Goal: Transaction & Acquisition: Book appointment/travel/reservation

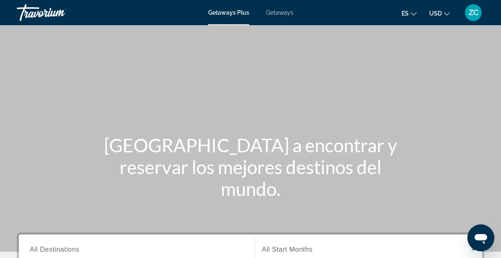
click at [475, 17] on div "ZC" at bounding box center [473, 12] width 17 height 17
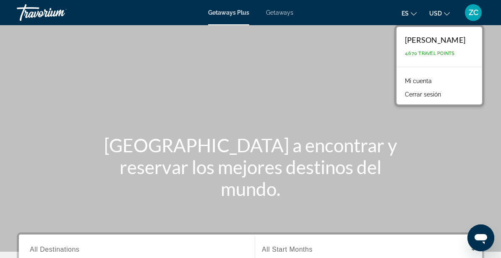
click at [243, 47] on div "Main content" at bounding box center [250, 126] width 501 height 252
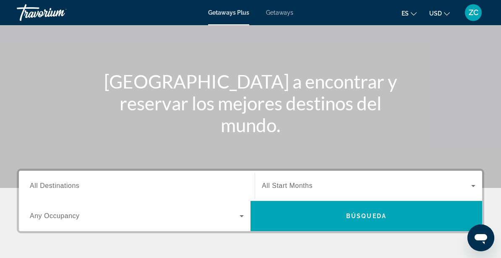
scroll to position [71, 0]
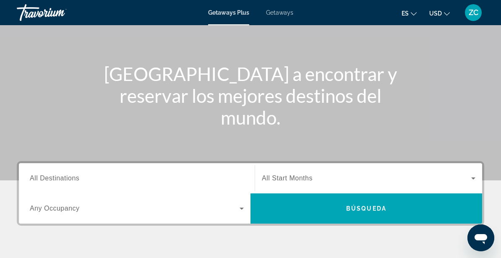
click at [72, 178] on span "All Destinations" at bounding box center [55, 178] width 50 height 7
click at [72, 178] on input "Destination All Destinations" at bounding box center [137, 179] width 214 height 10
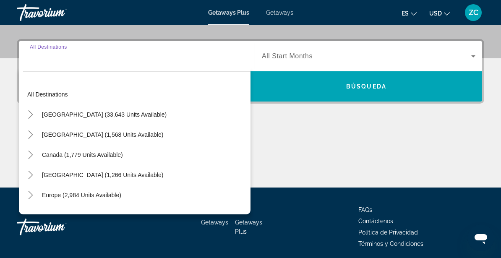
scroll to position [205, 0]
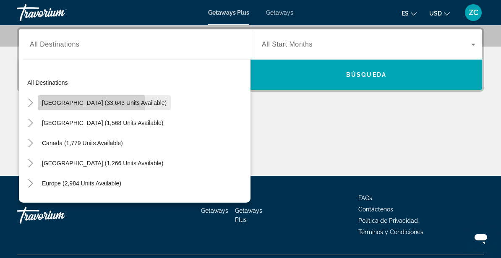
click at [76, 103] on span "[GEOGRAPHIC_DATA] (33,643 units available)" at bounding box center [104, 102] width 125 height 7
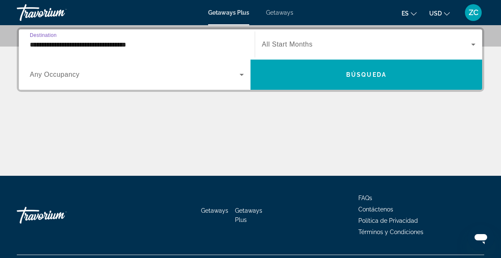
click at [75, 45] on input "**********" at bounding box center [137, 45] width 214 height 10
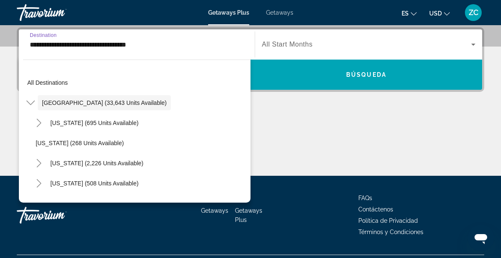
scroll to position [179, 0]
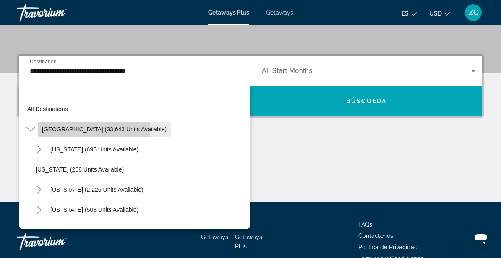
click at [94, 128] on span "[GEOGRAPHIC_DATA] (33,643 units available)" at bounding box center [104, 129] width 125 height 7
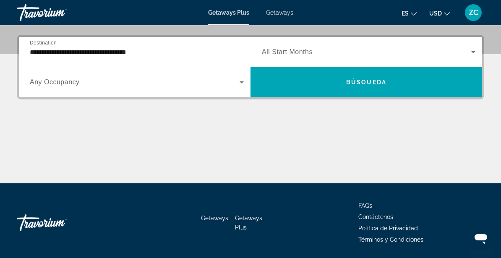
scroll to position [205, 0]
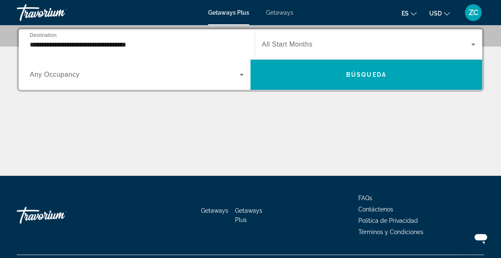
click at [94, 128] on div "**********" at bounding box center [250, 101] width 501 height 149
click at [119, 44] on input "**********" at bounding box center [137, 45] width 214 height 10
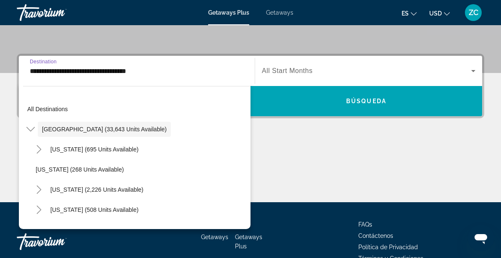
click at [41, 69] on input "**********" at bounding box center [137, 71] width 214 height 10
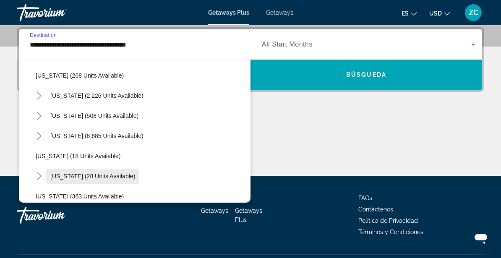
scroll to position [68, 0]
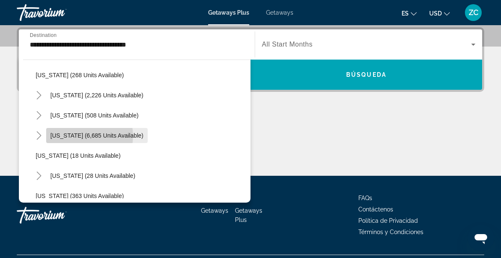
click at [78, 136] on span "[US_STATE] (6,685 units available)" at bounding box center [96, 135] width 93 height 7
type input "**********"
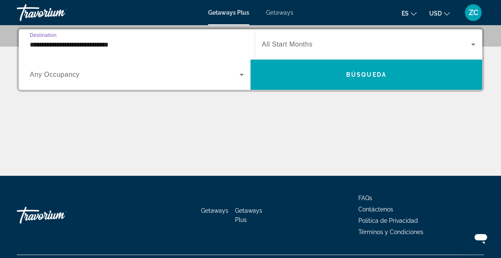
click at [90, 78] on span "Search widget" at bounding box center [135, 75] width 210 height 10
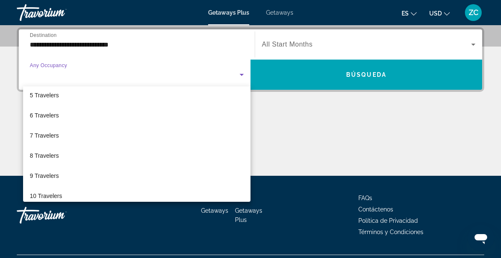
scroll to position [93, 0]
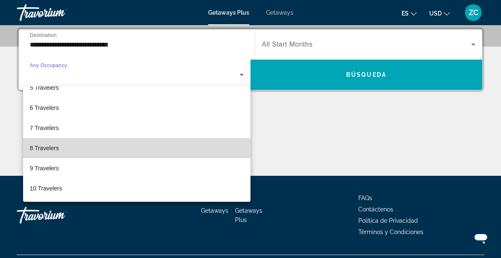
click at [79, 148] on mat-option "8 Travelers" at bounding box center [136, 148] width 227 height 20
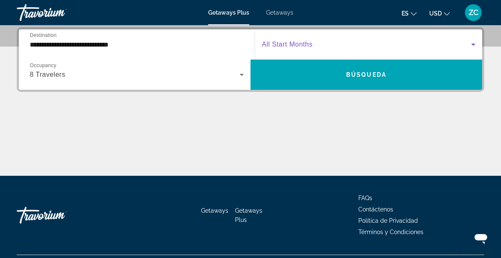
click at [320, 44] on span "Search widget" at bounding box center [366, 44] width 209 height 10
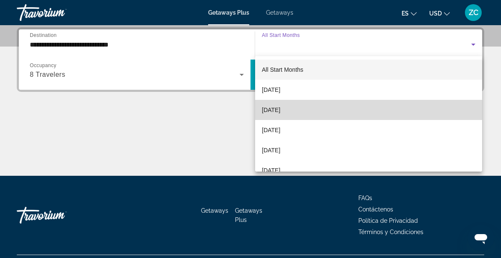
click at [280, 112] on span "[DATE]" at bounding box center [271, 110] width 18 height 10
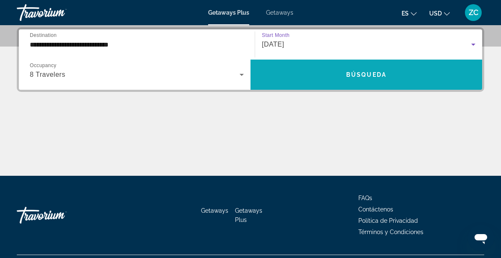
click at [353, 75] on span "Búsqueda" at bounding box center [366, 74] width 40 height 7
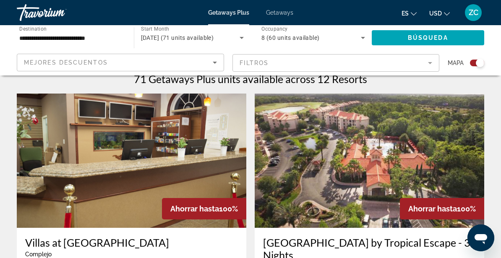
scroll to position [270, 0]
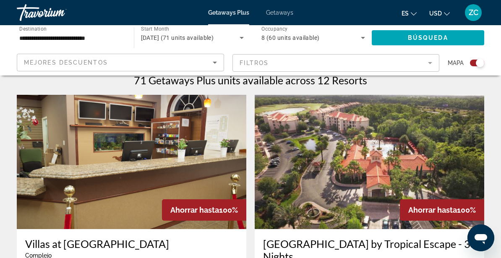
click at [148, 163] on img "Main content" at bounding box center [132, 162] width 230 height 134
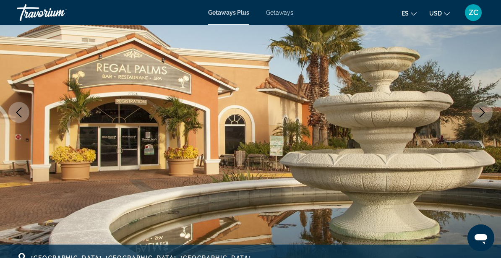
scroll to position [111, 0]
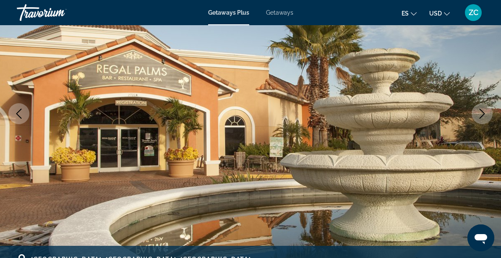
click at [479, 117] on icon "Next image" at bounding box center [482, 114] width 10 height 10
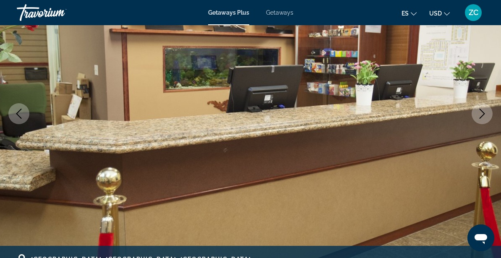
click at [479, 117] on icon "Next image" at bounding box center [482, 114] width 10 height 10
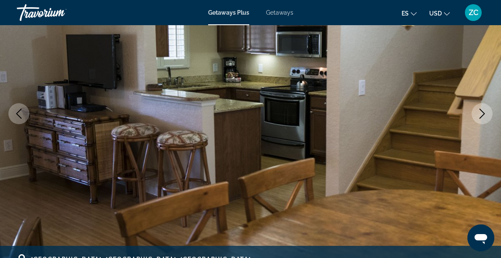
click at [478, 116] on icon "Next image" at bounding box center [482, 114] width 10 height 10
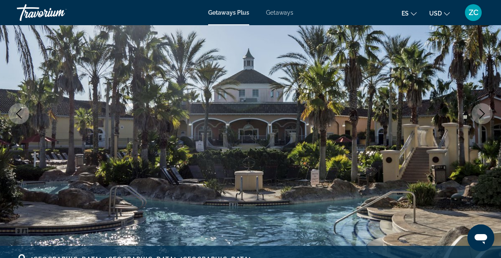
click at [477, 117] on icon "Next image" at bounding box center [482, 114] width 10 height 10
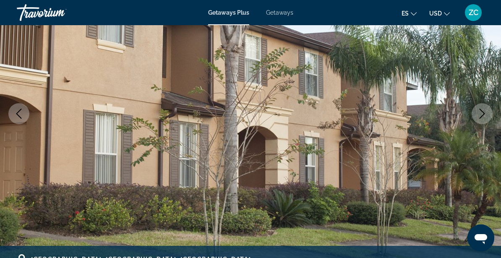
click at [476, 117] on button "Next image" at bounding box center [482, 113] width 21 height 21
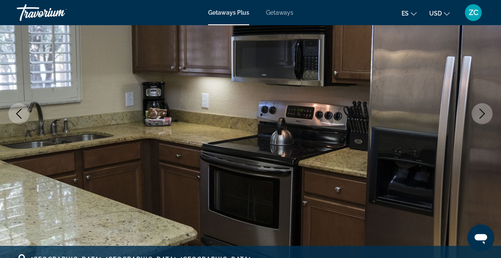
click at [476, 117] on button "Next image" at bounding box center [482, 113] width 21 height 21
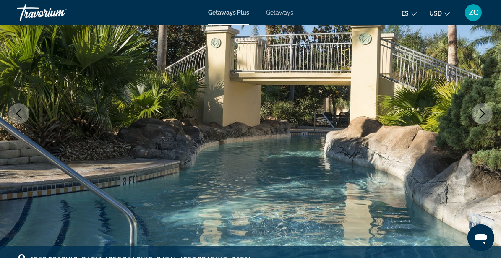
click at [476, 117] on button "Next image" at bounding box center [482, 113] width 21 height 21
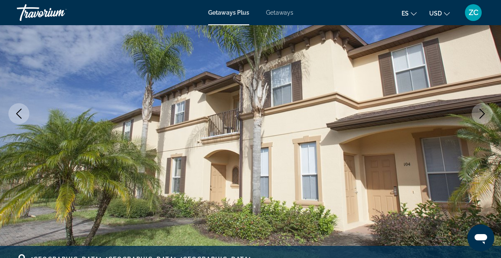
click at [476, 117] on button "Next image" at bounding box center [482, 113] width 21 height 21
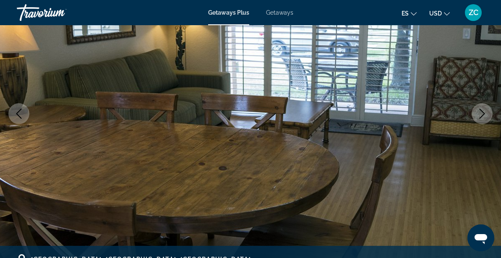
click at [476, 117] on button "Next image" at bounding box center [482, 113] width 21 height 21
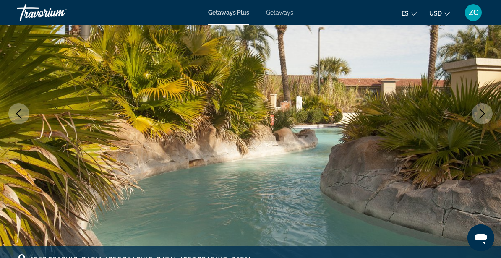
click at [476, 117] on button "Next image" at bounding box center [482, 113] width 21 height 21
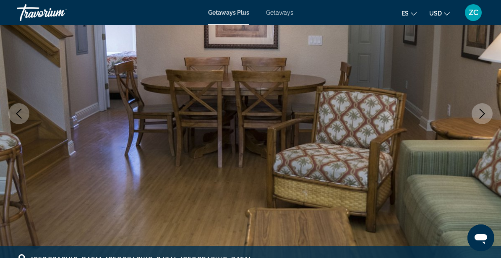
click at [478, 115] on icon "Next image" at bounding box center [482, 114] width 10 height 10
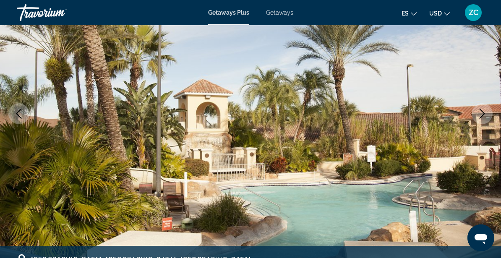
click at [478, 115] on icon "Next image" at bounding box center [482, 114] width 10 height 10
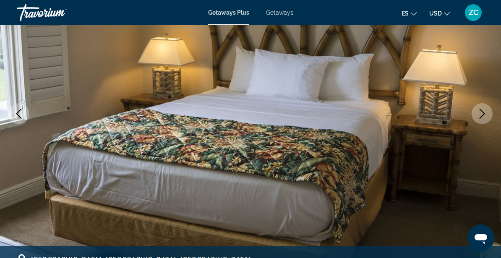
click at [478, 115] on icon "Next image" at bounding box center [482, 114] width 10 height 10
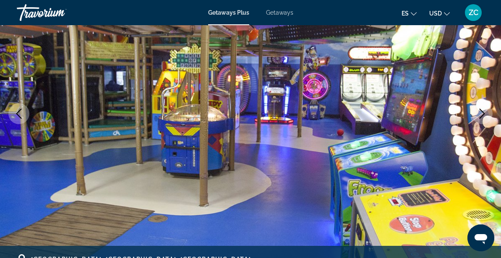
click at [478, 115] on icon "Next image" at bounding box center [482, 114] width 10 height 10
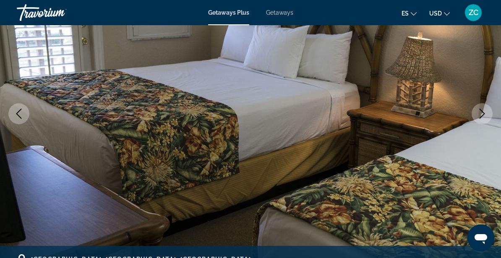
click at [478, 115] on icon "Next image" at bounding box center [482, 114] width 10 height 10
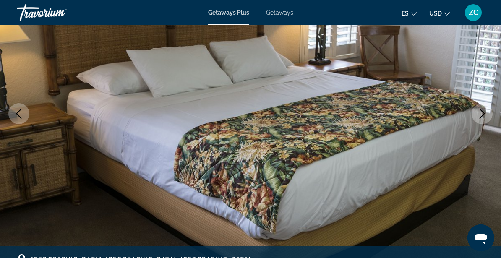
click at [476, 114] on button "Next image" at bounding box center [482, 113] width 21 height 21
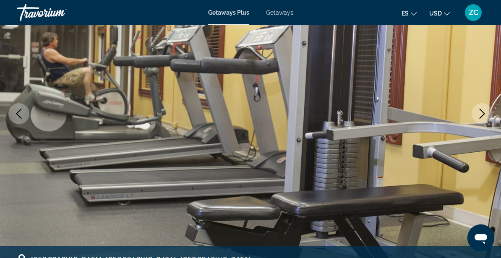
click at [476, 113] on button "Next image" at bounding box center [482, 113] width 21 height 21
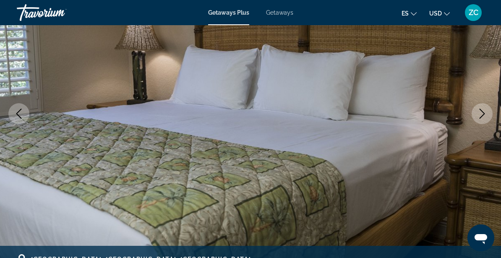
click at [475, 113] on button "Next image" at bounding box center [482, 113] width 21 height 21
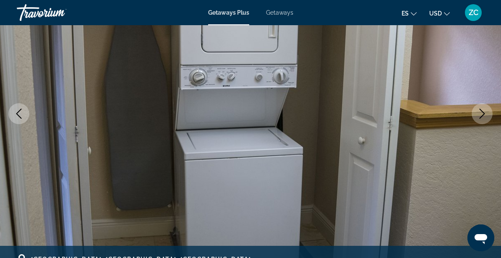
click at [480, 113] on icon "Next image" at bounding box center [482, 114] width 10 height 10
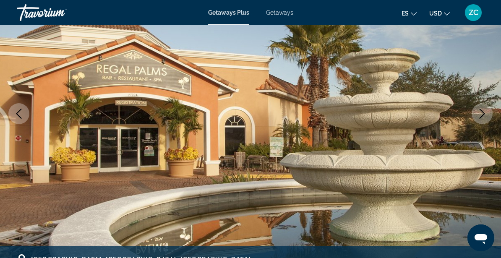
click at [480, 113] on icon "Next image" at bounding box center [482, 114] width 10 height 10
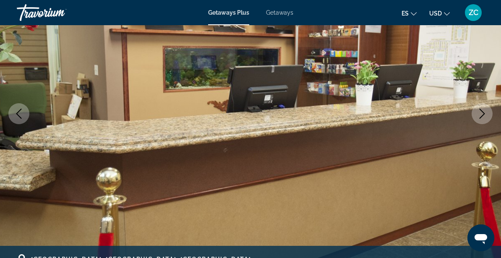
click at [479, 113] on icon "Next image" at bounding box center [482, 114] width 10 height 10
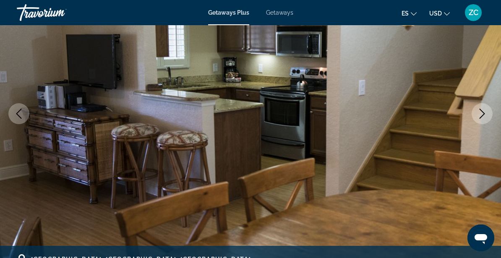
click at [478, 113] on icon "Next image" at bounding box center [482, 114] width 10 height 10
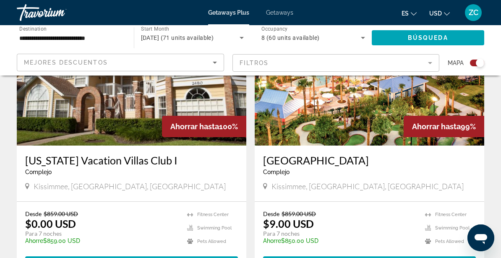
scroll to position [663, 0]
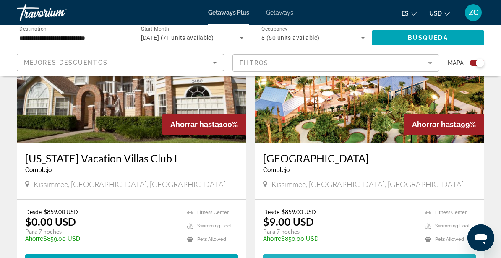
click at [360, 252] on span "Main content" at bounding box center [369, 262] width 213 height 20
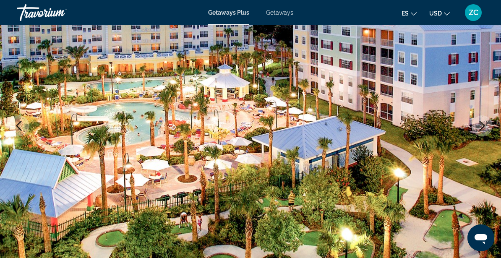
scroll to position [97, 0]
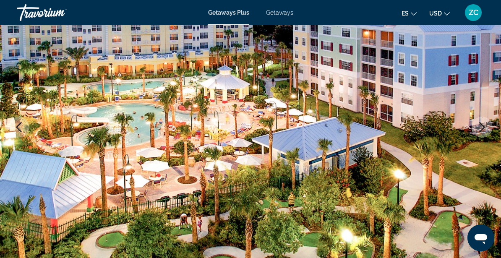
click at [482, 126] on icon "Next image" at bounding box center [482, 127] width 10 height 10
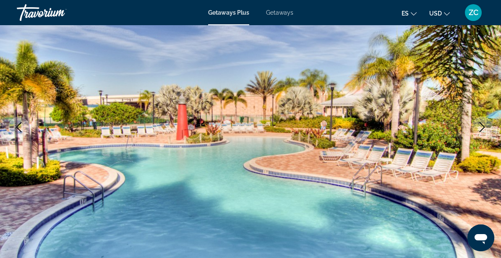
click at [482, 125] on icon "Next image" at bounding box center [482, 127] width 10 height 10
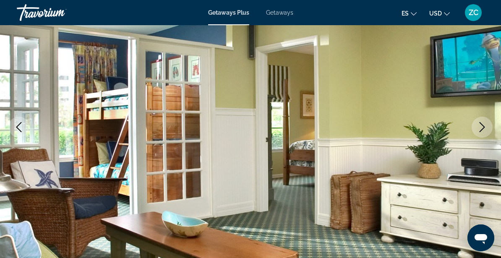
click at [482, 125] on icon "Next image" at bounding box center [482, 127] width 10 height 10
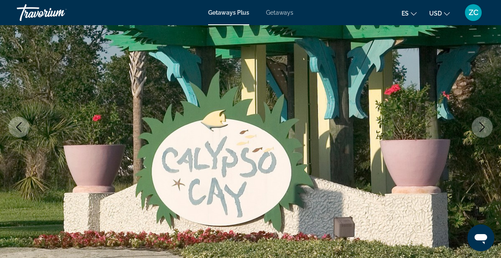
click at [482, 125] on icon "Next image" at bounding box center [482, 127] width 10 height 10
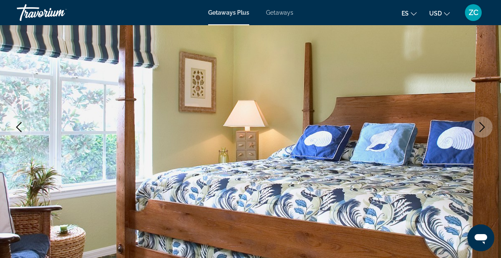
click at [482, 125] on icon "Next image" at bounding box center [482, 127] width 10 height 10
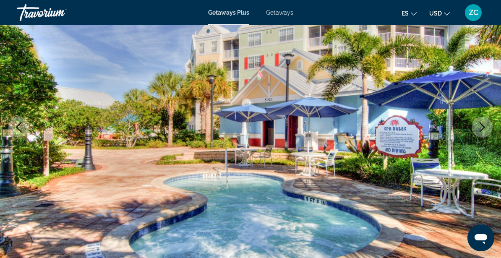
click at [482, 125] on icon "Next image" at bounding box center [482, 127] width 10 height 10
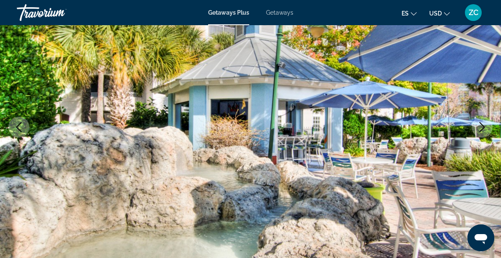
click at [482, 125] on icon "Next image" at bounding box center [482, 127] width 10 height 10
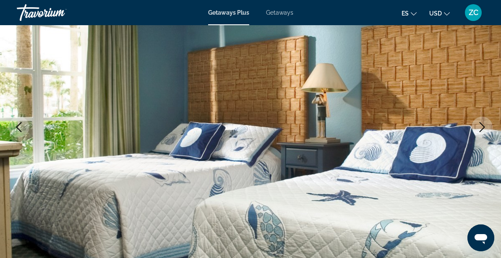
click at [482, 125] on icon "Next image" at bounding box center [482, 127] width 10 height 10
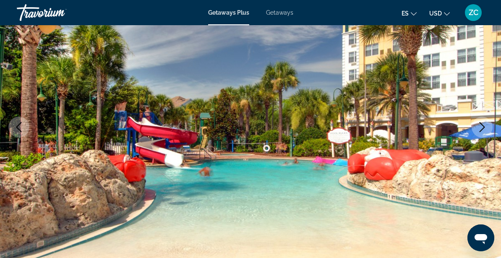
click at [482, 125] on icon "Next image" at bounding box center [482, 127] width 10 height 10
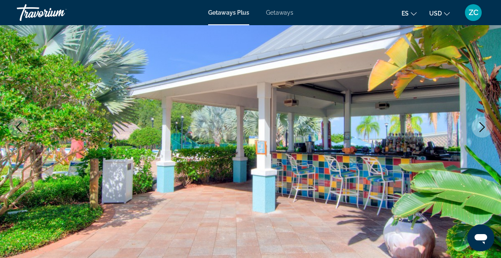
click at [482, 125] on icon "Next image" at bounding box center [482, 127] width 10 height 10
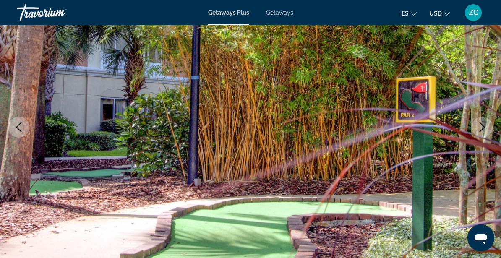
click at [482, 125] on icon "Next image" at bounding box center [482, 127] width 10 height 10
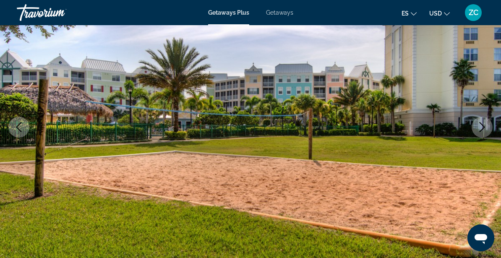
click at [482, 125] on icon "Next image" at bounding box center [482, 127] width 10 height 10
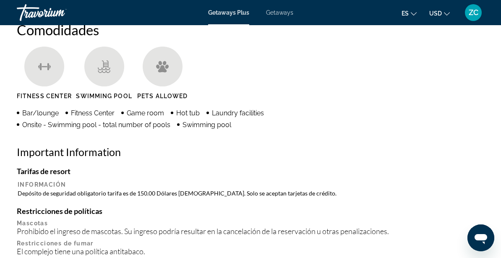
scroll to position [823, 0]
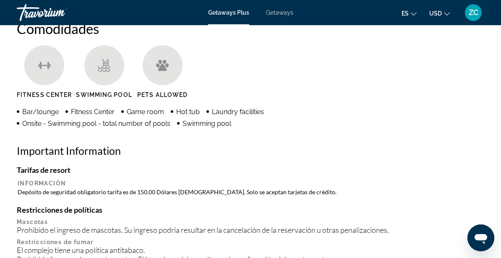
click at [415, 15] on icon "Change language" at bounding box center [414, 14] width 6 height 6
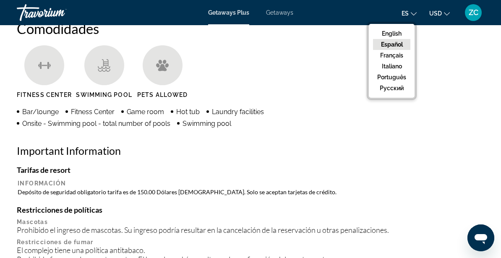
click at [397, 44] on button "Español" at bounding box center [391, 44] width 37 height 11
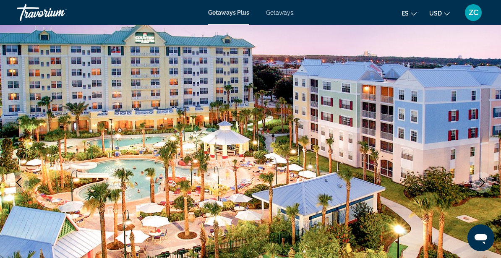
scroll to position [0, 0]
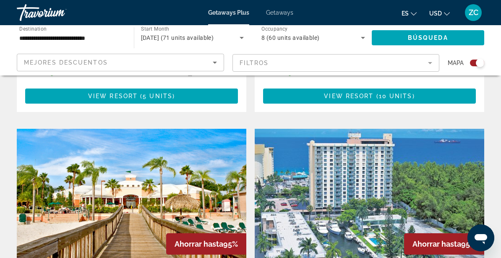
scroll to position [1715, 0]
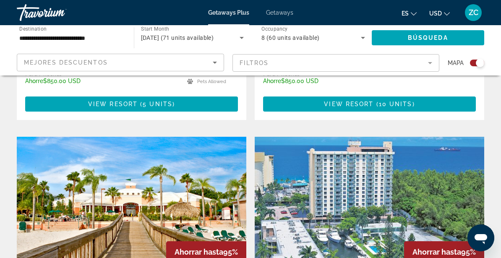
click at [140, 183] on img "Main content" at bounding box center [132, 204] width 230 height 134
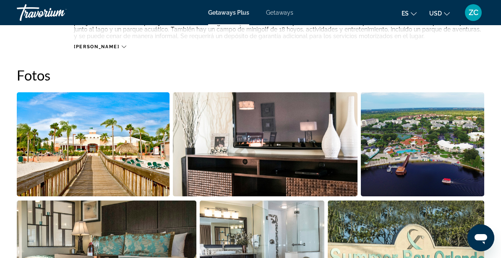
scroll to position [511, 0]
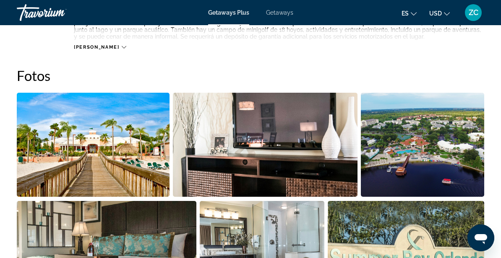
click at [434, 154] on img "Open full-screen image slider" at bounding box center [422, 145] width 123 height 104
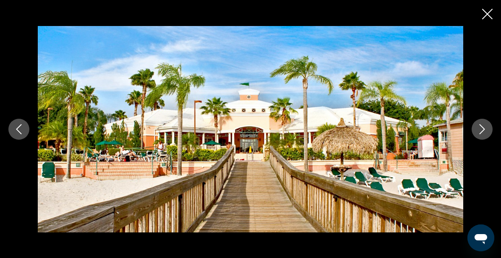
click at [480, 128] on icon "Next image" at bounding box center [482, 129] width 10 height 10
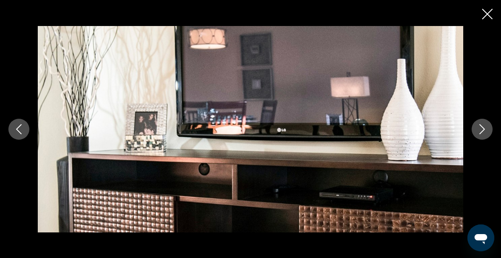
click at [480, 128] on icon "Next image" at bounding box center [482, 129] width 10 height 10
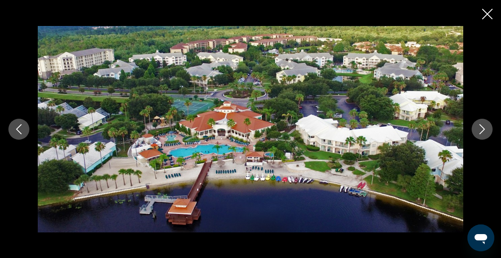
click at [477, 124] on icon "Next image" at bounding box center [482, 129] width 10 height 10
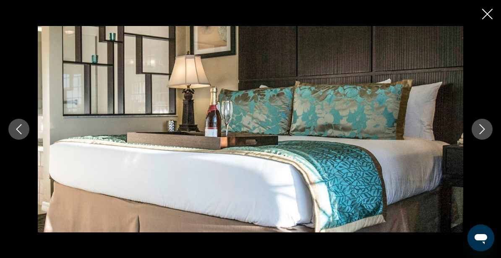
click at [473, 126] on button "Next image" at bounding box center [482, 129] width 21 height 21
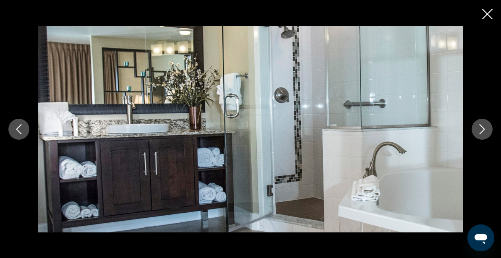
click at [470, 128] on div "prev next" at bounding box center [250, 129] width 501 height 206
click at [483, 128] on icon "Next image" at bounding box center [482, 129] width 10 height 10
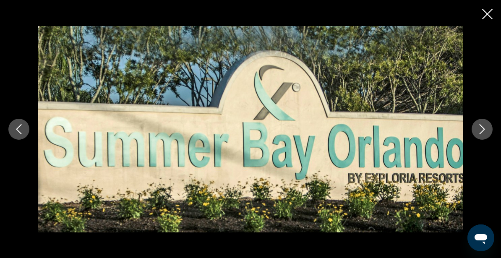
click at [483, 132] on icon "Next image" at bounding box center [482, 129] width 10 height 10
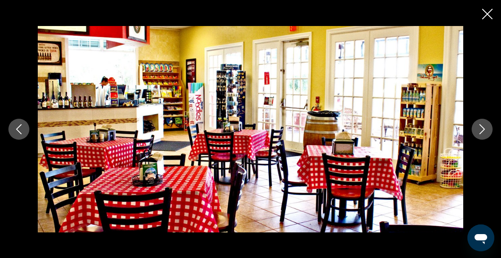
click at [483, 134] on button "Next image" at bounding box center [482, 129] width 21 height 21
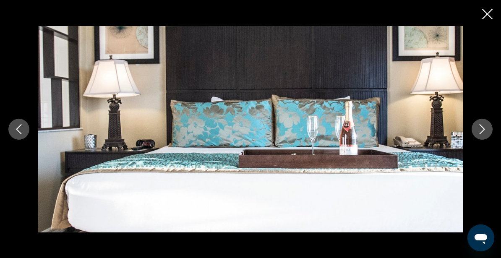
click at [482, 136] on button "Next image" at bounding box center [482, 129] width 21 height 21
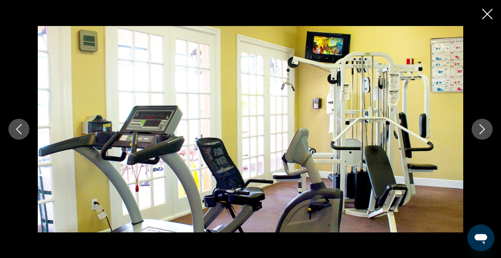
click at [482, 138] on button "Next image" at bounding box center [482, 129] width 21 height 21
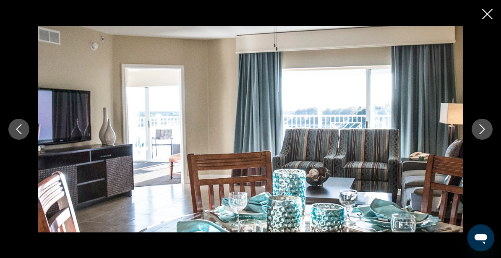
click at [482, 140] on div "prev next" at bounding box center [250, 129] width 501 height 206
click at [484, 128] on icon "Next image" at bounding box center [482, 129] width 10 height 10
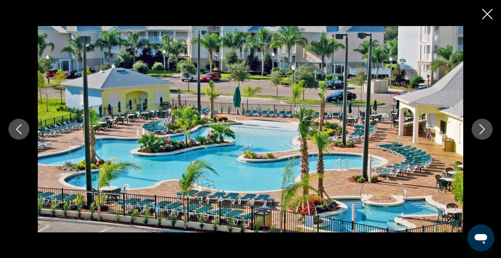
click at [483, 131] on icon "Next image" at bounding box center [482, 129] width 10 height 10
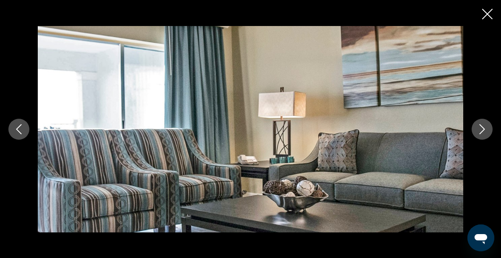
click at [483, 133] on icon "Next image" at bounding box center [482, 129] width 10 height 10
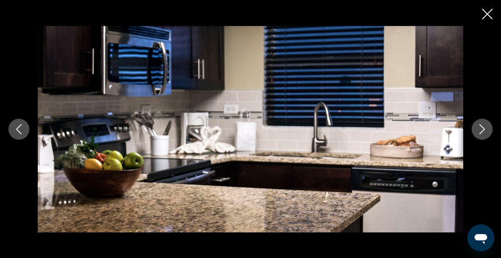
click at [485, 15] on icon "Close slideshow" at bounding box center [487, 14] width 10 height 10
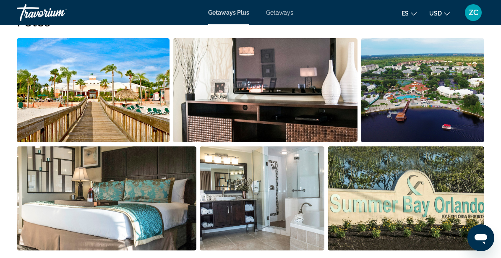
scroll to position [0, 0]
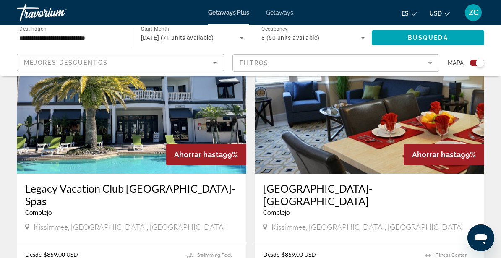
scroll to position [916, 0]
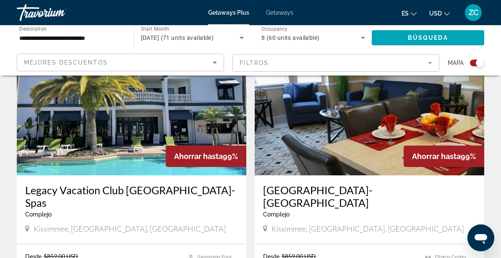
click at [372, 136] on img "Main content" at bounding box center [370, 108] width 230 height 134
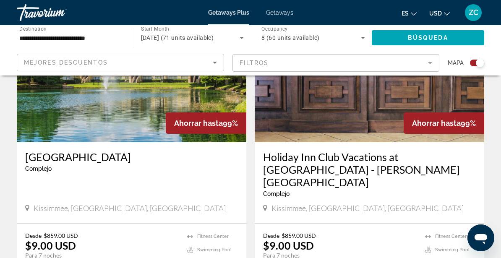
scroll to position [1250, 0]
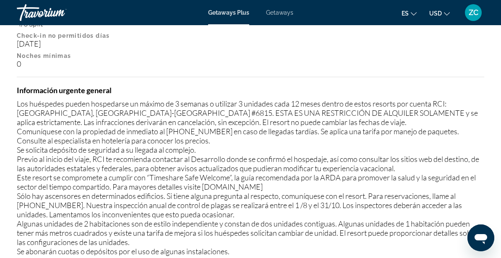
scroll to position [1287, 0]
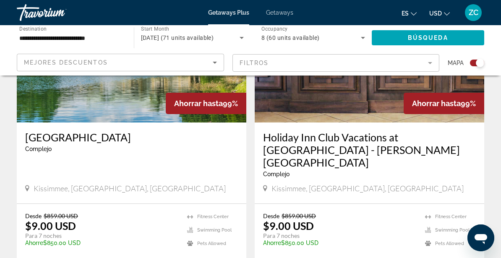
scroll to position [1269, 0]
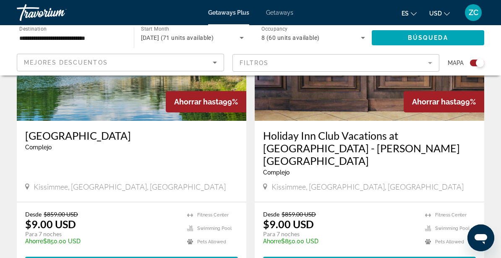
click at [375, 154] on div "Holiday Inn Club Vacations at [GEOGRAPHIC_DATA] - [PERSON_NAME][GEOGRAPHIC_DATA…" at bounding box center [370, 161] width 230 height 81
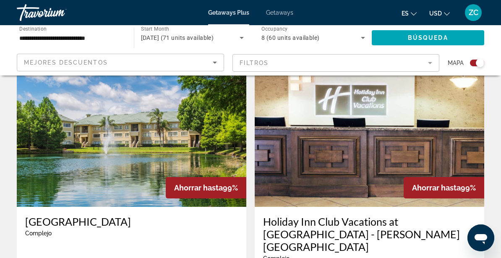
scroll to position [1182, 0]
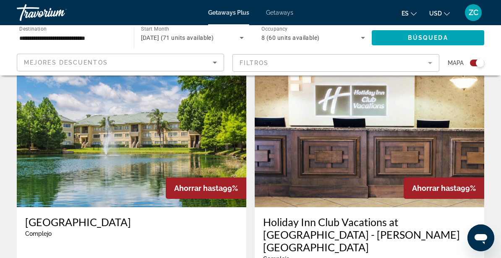
click at [357, 110] on img "Main content" at bounding box center [370, 140] width 230 height 134
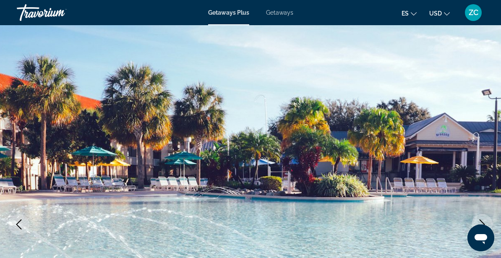
click at [485, 220] on icon "Next image" at bounding box center [482, 224] width 10 height 10
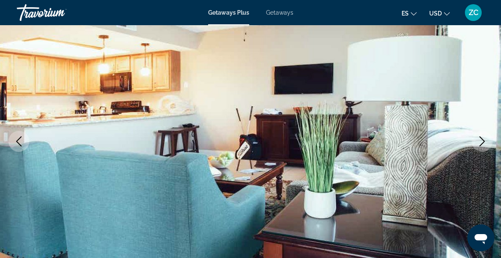
scroll to position [87, 0]
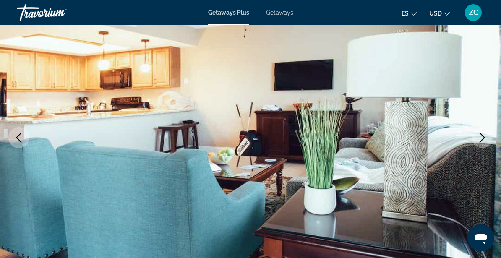
click at [478, 138] on icon "Next image" at bounding box center [482, 138] width 10 height 10
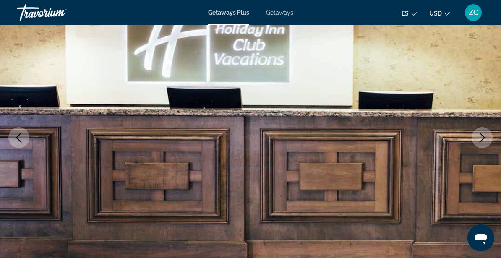
click at [478, 138] on icon "Next image" at bounding box center [482, 138] width 10 height 10
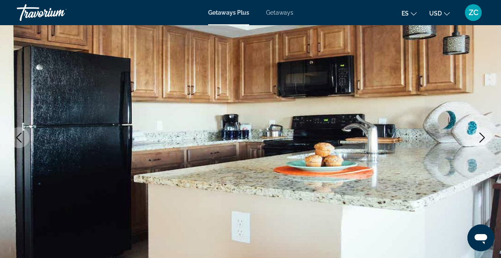
click at [478, 139] on icon "Next image" at bounding box center [482, 138] width 10 height 10
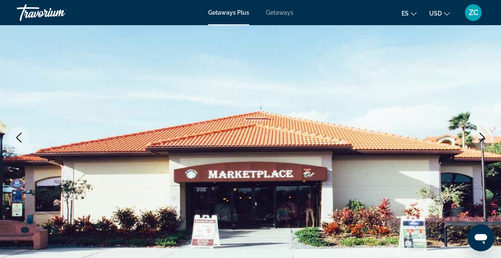
click at [478, 139] on icon "Next image" at bounding box center [482, 138] width 10 height 10
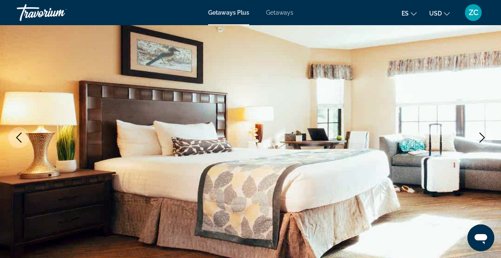
click at [477, 139] on icon "Next image" at bounding box center [482, 138] width 10 height 10
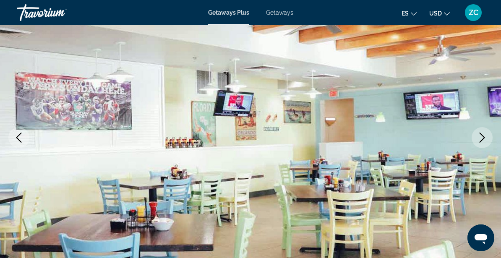
click at [477, 139] on icon "Next image" at bounding box center [482, 138] width 10 height 10
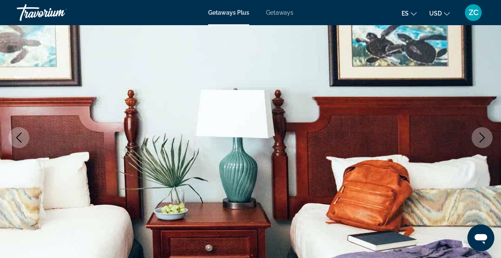
click at [477, 140] on icon "Next image" at bounding box center [482, 138] width 10 height 10
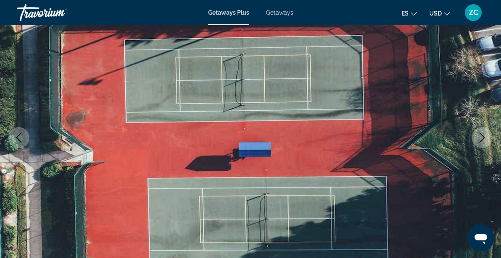
click at [477, 140] on icon "Next image" at bounding box center [482, 138] width 10 height 10
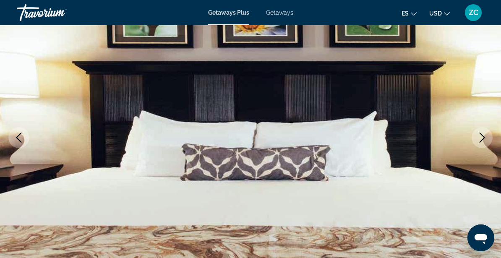
click at [477, 140] on icon "Next image" at bounding box center [482, 138] width 10 height 10
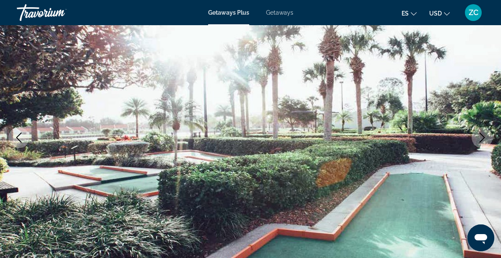
click at [476, 140] on button "Next image" at bounding box center [482, 137] width 21 height 21
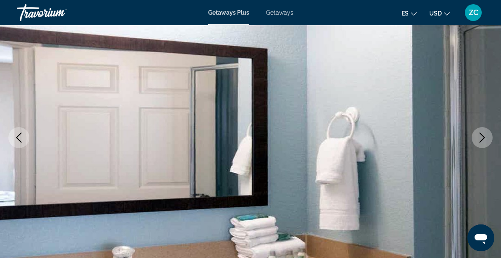
click at [475, 141] on button "Next image" at bounding box center [482, 137] width 21 height 21
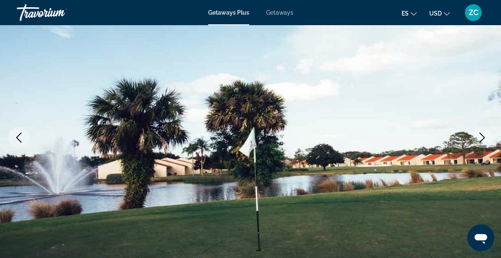
click at [477, 141] on button "Next image" at bounding box center [482, 137] width 21 height 21
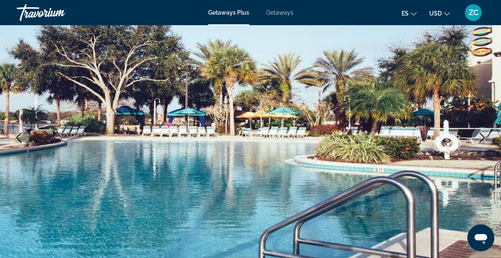
click at [476, 143] on button "Next image" at bounding box center [482, 137] width 21 height 21
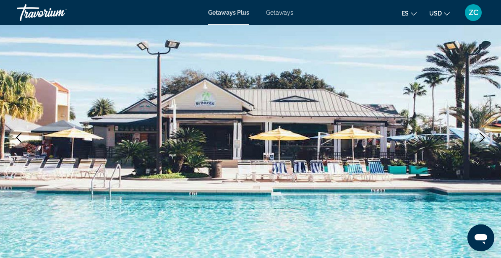
click at [475, 144] on button "Next image" at bounding box center [482, 137] width 21 height 21
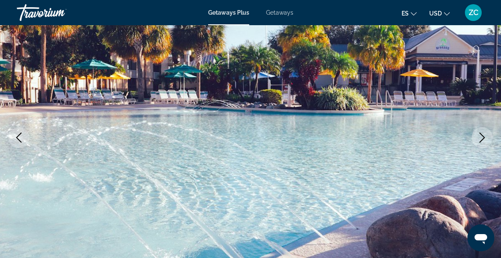
click at [475, 145] on button "Next image" at bounding box center [482, 137] width 21 height 21
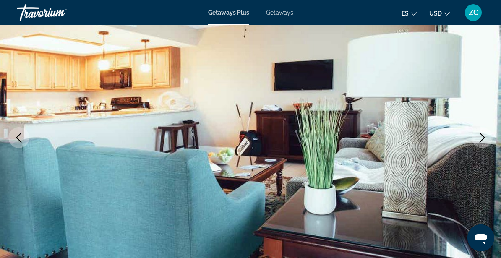
click at [475, 148] on img "Main content" at bounding box center [250, 137] width 501 height 399
click at [484, 138] on icon "Next image" at bounding box center [482, 138] width 5 height 10
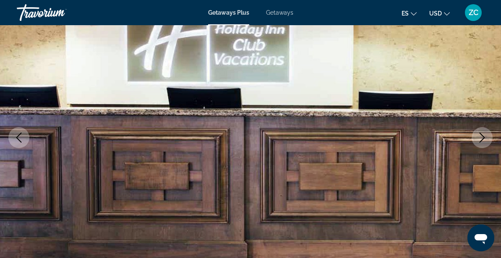
click at [483, 141] on icon "Next image" at bounding box center [482, 138] width 10 height 10
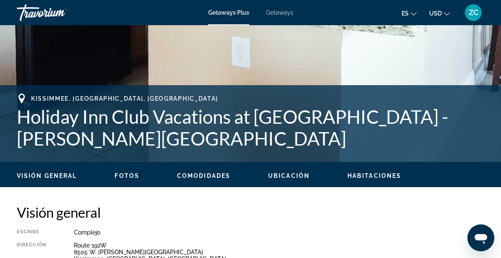
scroll to position [89, 0]
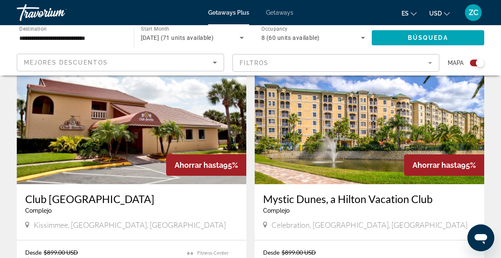
scroll to position [1516, 0]
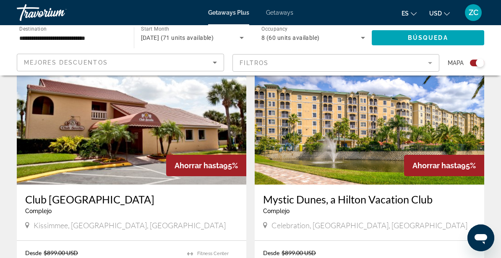
click at [342, 112] on img "Main content" at bounding box center [370, 117] width 230 height 134
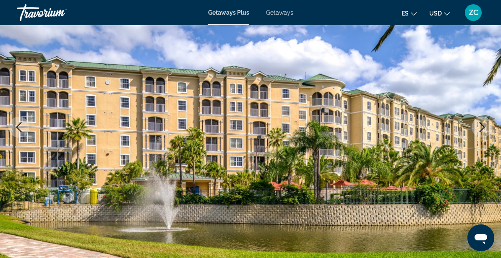
scroll to position [99, 0]
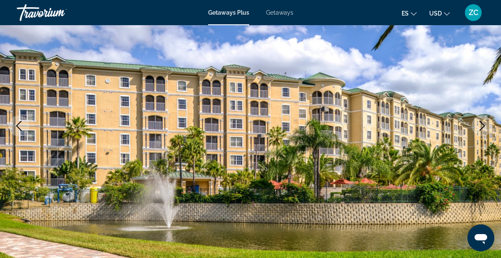
click at [481, 125] on icon "Next image" at bounding box center [482, 126] width 10 height 10
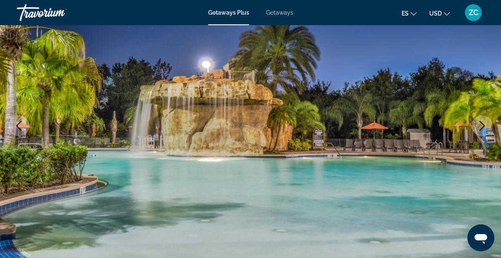
click at [481, 125] on icon "Next image" at bounding box center [482, 126] width 10 height 10
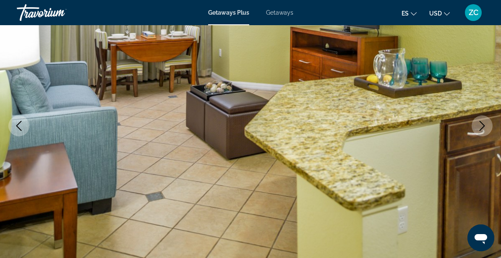
click at [481, 125] on icon "Next image" at bounding box center [482, 126] width 10 height 10
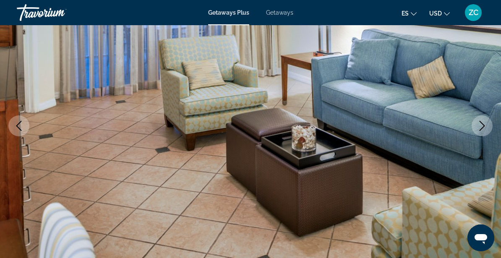
click at [481, 125] on icon "Next image" at bounding box center [482, 126] width 10 height 10
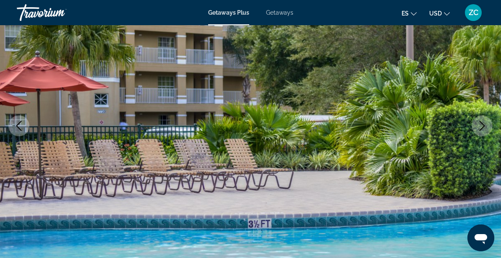
click at [481, 125] on icon "Next image" at bounding box center [482, 126] width 10 height 10
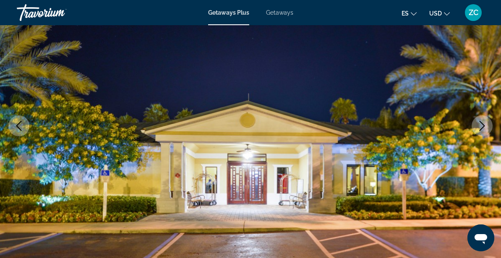
click at [481, 125] on icon "Next image" at bounding box center [482, 126] width 10 height 10
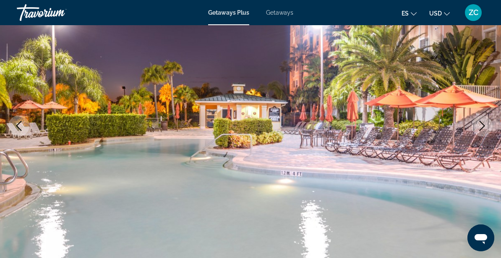
click at [481, 125] on icon "Next image" at bounding box center [482, 126] width 10 height 10
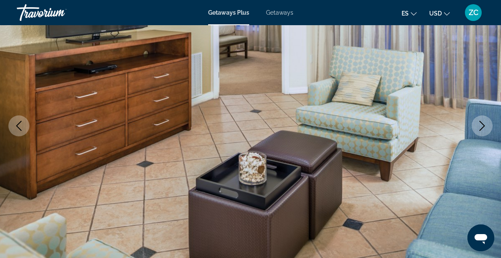
click at [481, 125] on icon "Next image" at bounding box center [482, 126] width 10 height 10
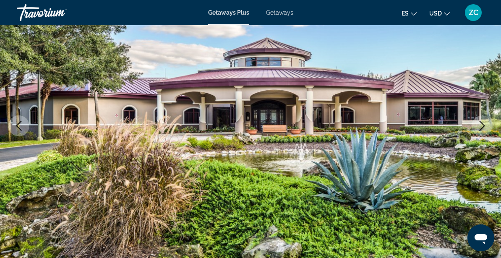
click at [481, 125] on icon "Next image" at bounding box center [482, 126] width 10 height 10
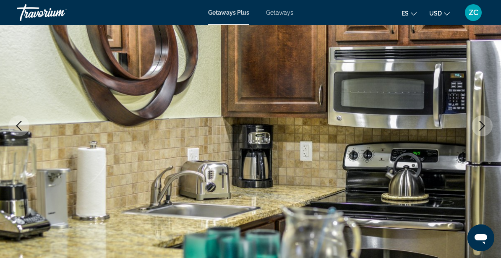
click at [481, 125] on icon "Next image" at bounding box center [482, 126] width 10 height 10
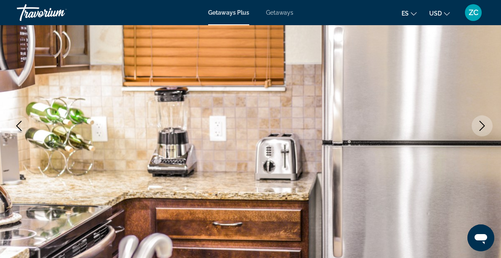
click at [481, 125] on icon "Next image" at bounding box center [482, 126] width 10 height 10
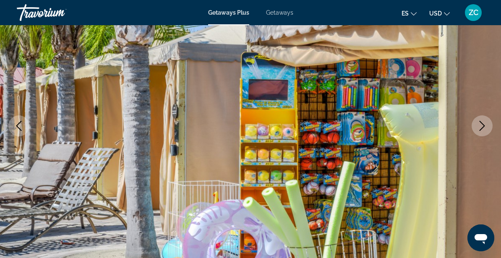
click at [481, 125] on icon "Next image" at bounding box center [482, 126] width 10 height 10
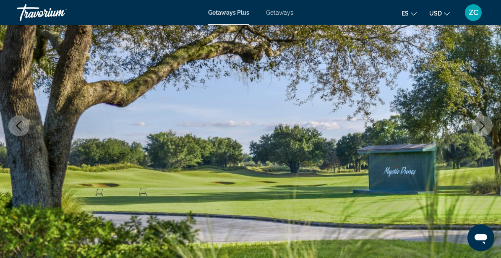
click at [481, 125] on icon "Next image" at bounding box center [482, 126] width 10 height 10
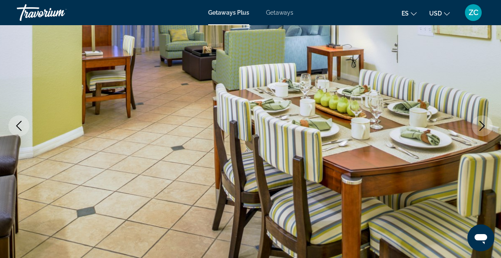
click at [481, 125] on icon "Next image" at bounding box center [482, 126] width 10 height 10
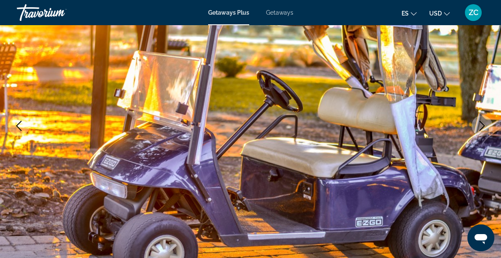
click at [481, 125] on icon "Next image" at bounding box center [482, 126] width 10 height 10
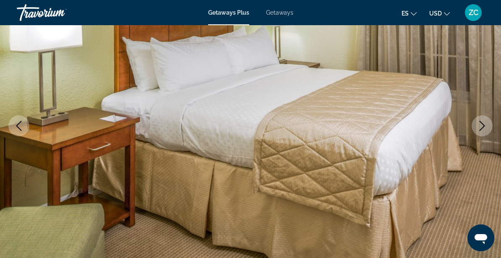
click at [481, 126] on icon "Next image" at bounding box center [482, 126] width 10 height 10
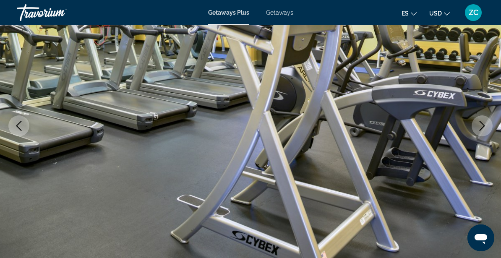
click at [481, 127] on icon "Next image" at bounding box center [482, 126] width 10 height 10
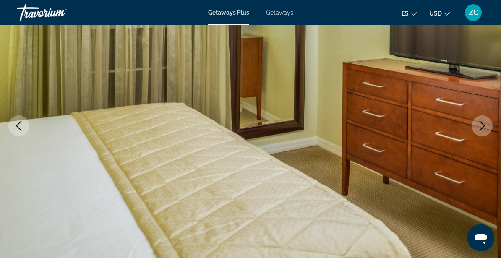
click at [480, 127] on icon "Next image" at bounding box center [482, 126] width 10 height 10
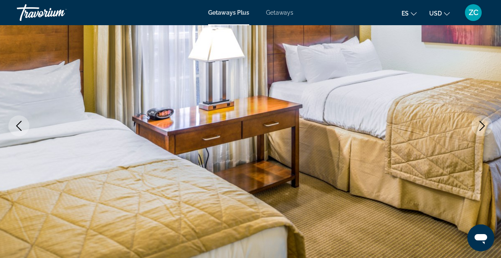
click at [480, 127] on icon "Next image" at bounding box center [482, 126] width 10 height 10
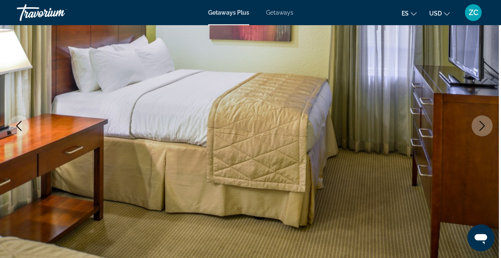
click at [480, 127] on icon "Next image" at bounding box center [482, 126] width 10 height 10
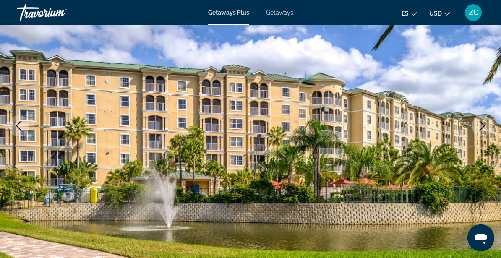
click at [480, 127] on icon "Next image" at bounding box center [482, 126] width 10 height 10
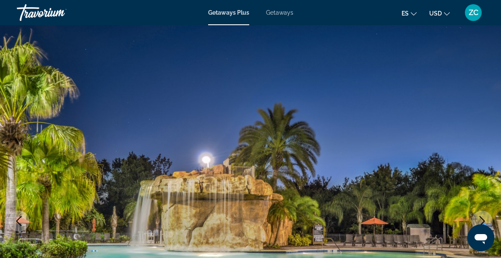
scroll to position [0, 0]
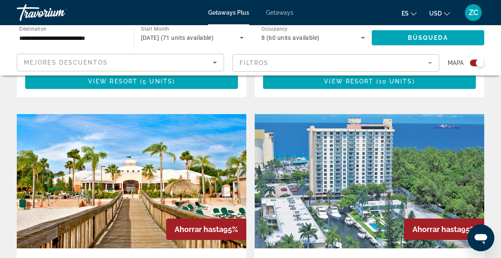
scroll to position [1733, 0]
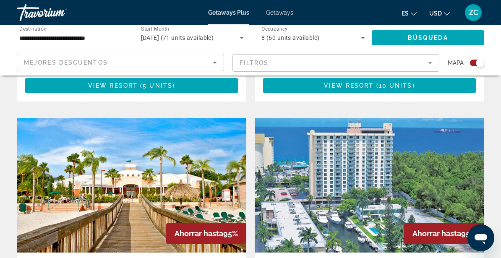
click at [343, 164] on img "Main content" at bounding box center [370, 185] width 230 height 134
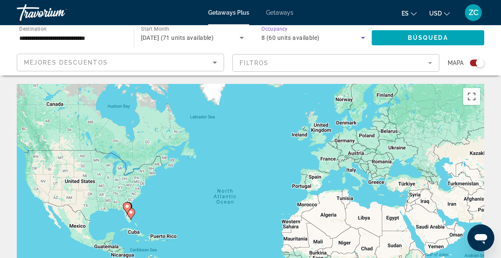
click at [365, 37] on icon "Search widget" at bounding box center [363, 38] width 10 height 10
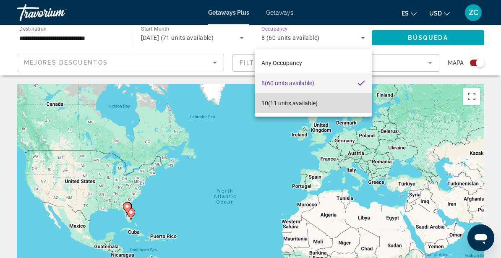
click at [306, 103] on span "10 (11 units available)" at bounding box center [289, 103] width 56 height 10
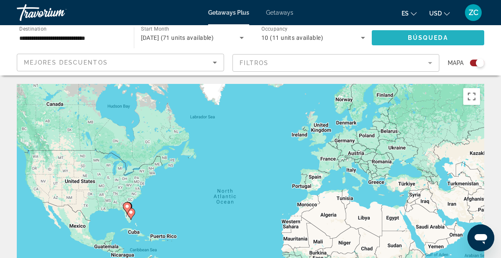
click at [416, 38] on span "Búsqueda" at bounding box center [428, 37] width 40 height 7
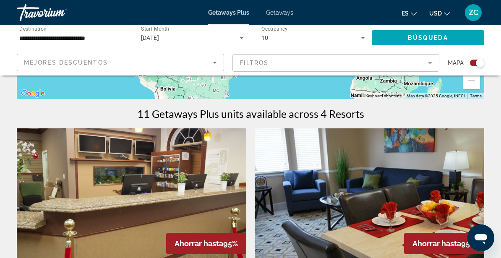
scroll to position [238, 0]
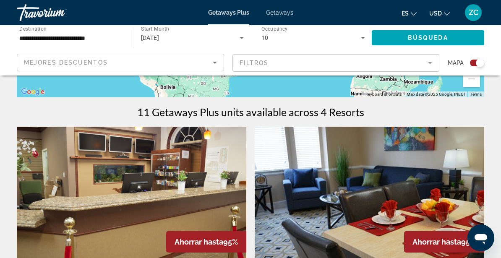
click at [134, 179] on img "Main content" at bounding box center [132, 194] width 230 height 134
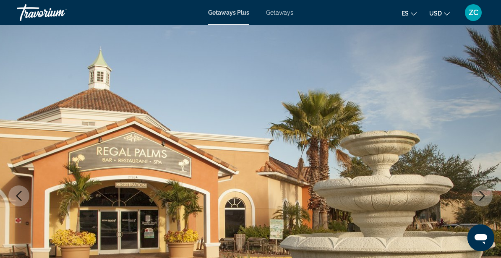
scroll to position [78, 0]
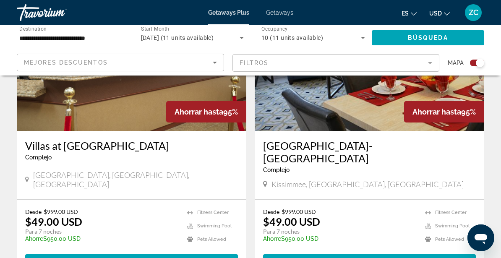
scroll to position [391, 0]
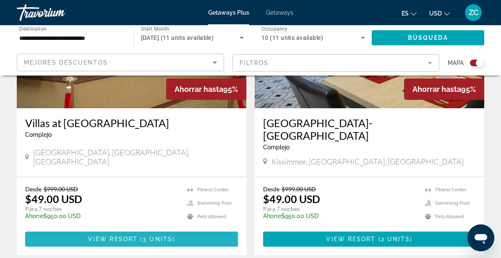
click at [134, 229] on span "Main content" at bounding box center [131, 239] width 213 height 20
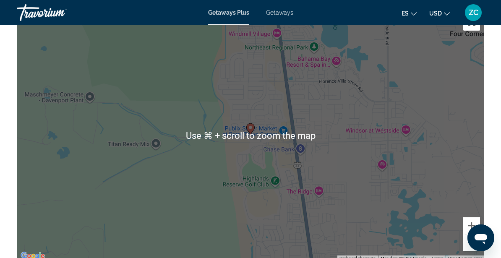
scroll to position [1357, 0]
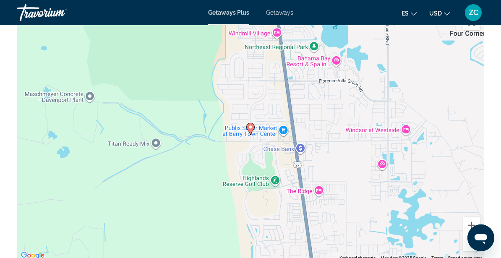
click at [253, 131] on gmp-advanced-marker "Main content" at bounding box center [250, 129] width 8 height 13
click at [470, 224] on button "Zoom in" at bounding box center [471, 225] width 17 height 17
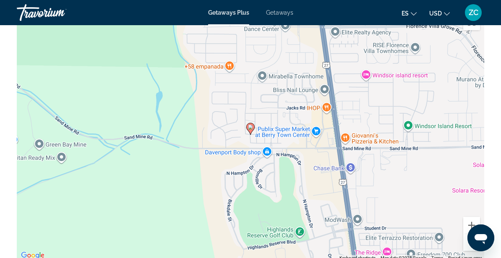
click at [467, 245] on button "Zoom out" at bounding box center [471, 242] width 17 height 17
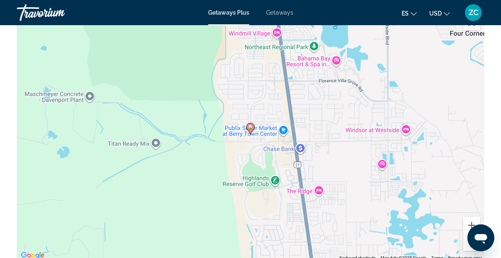
click at [467, 245] on button "Zoom out" at bounding box center [471, 242] width 17 height 17
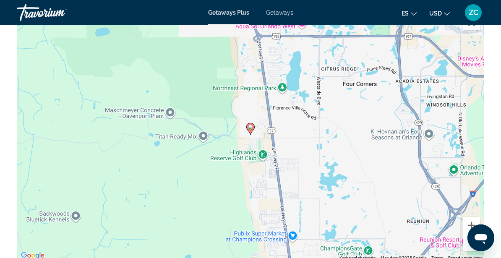
click at [467, 245] on button "Zoom out" at bounding box center [471, 242] width 17 height 17
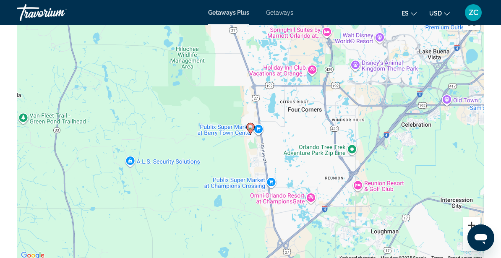
click at [469, 223] on button "Zoom in" at bounding box center [471, 225] width 17 height 17
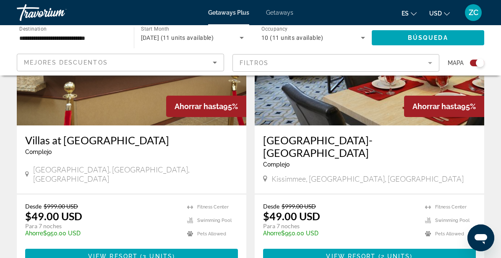
scroll to position [375, 0]
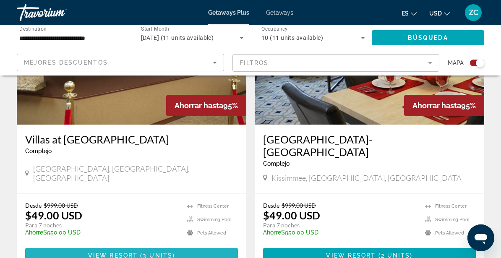
click at [120, 252] on span "View Resort" at bounding box center [113, 255] width 50 height 7
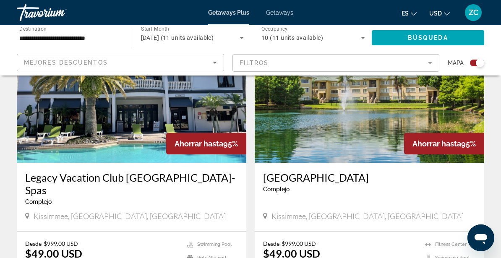
scroll to position [637, 0]
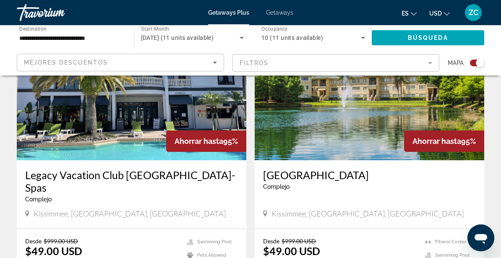
click at [475, 13] on span "ZC" at bounding box center [474, 12] width 10 height 8
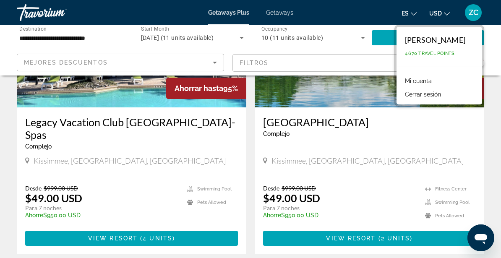
scroll to position [691, 0]
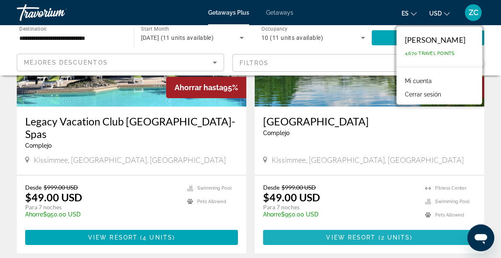
click at [411, 227] on span "Main content" at bounding box center [369, 237] width 213 height 20
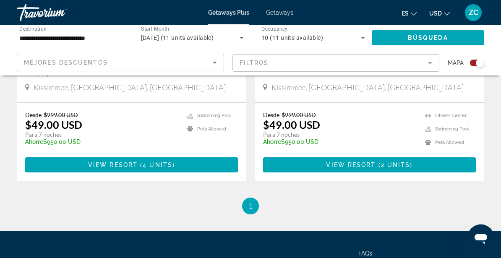
scroll to position [750, 0]
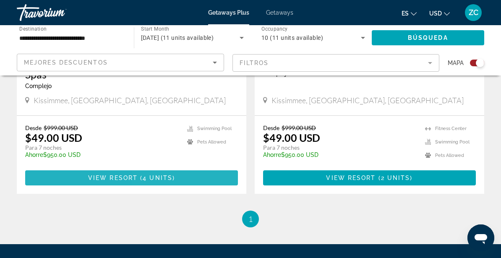
click at [155, 175] on span "4 units" at bounding box center [158, 178] width 30 height 7
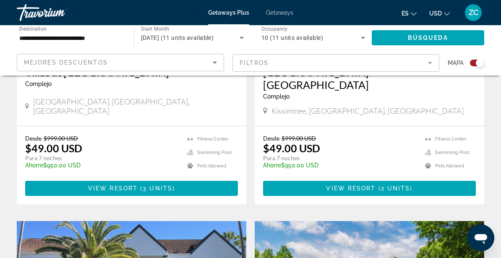
scroll to position [450, 0]
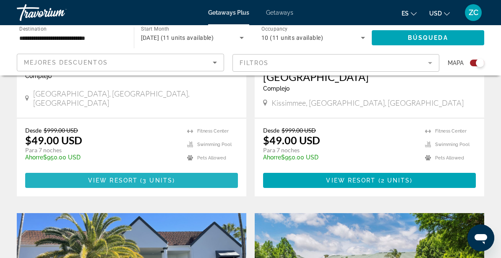
click at [131, 170] on span "Main content" at bounding box center [131, 180] width 213 height 20
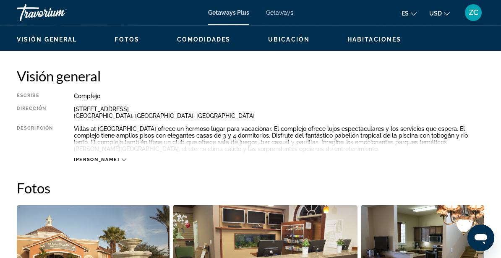
scroll to position [392, 0]
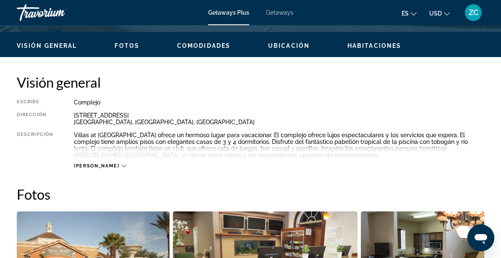
click at [122, 166] on icon "Main content" at bounding box center [124, 166] width 5 height 3
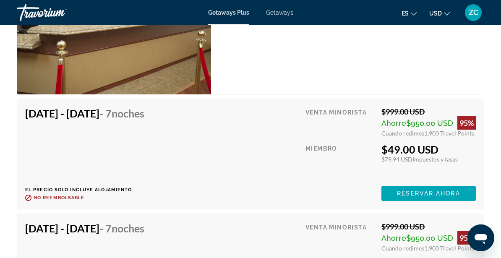
scroll to position [1712, 0]
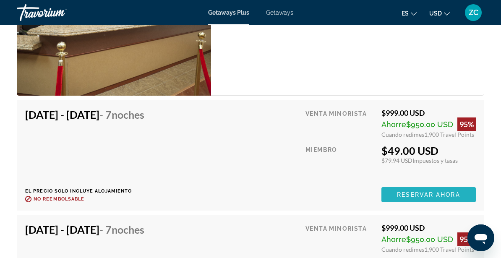
click at [417, 193] on span "Reservar ahora" at bounding box center [428, 194] width 63 height 7
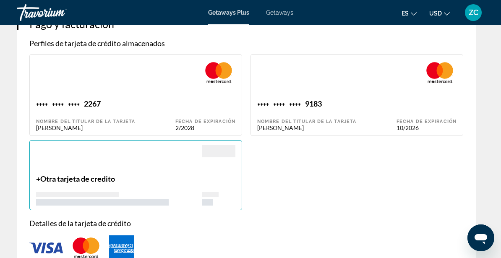
scroll to position [811, 0]
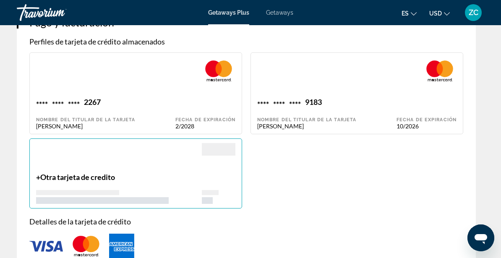
click at [154, 168] on div "Main content" at bounding box center [119, 157] width 166 height 29
click at [99, 176] on span "Otra tarjeta de credito" at bounding box center [77, 176] width 75 height 9
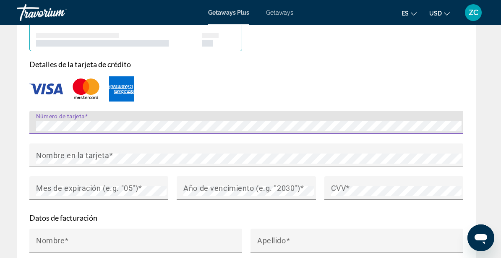
scroll to position [974, 0]
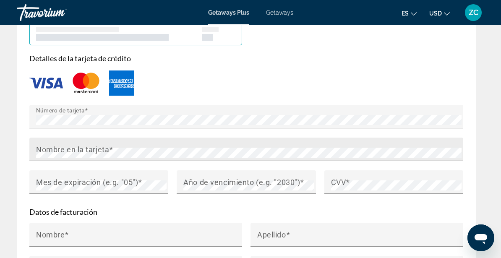
click at [85, 145] on mat-label "Nombre en la tarjeta" at bounding box center [72, 149] width 73 height 9
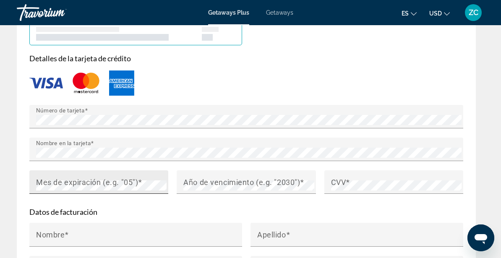
click at [104, 182] on mat-label "Mes de expiración (e.g. "05")" at bounding box center [87, 182] width 102 height 9
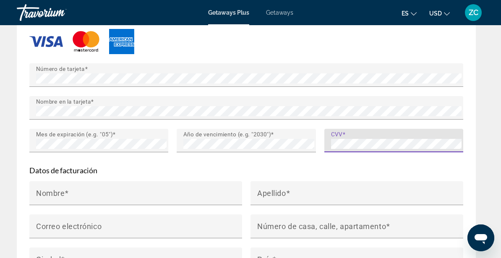
scroll to position [1021, 0]
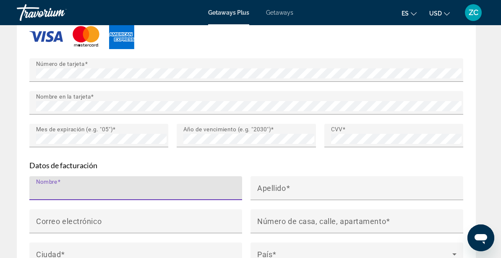
click at [115, 191] on input "Nombre" at bounding box center [138, 192] width 204 height 10
click at [146, 190] on input "Nombre" at bounding box center [138, 192] width 204 height 10
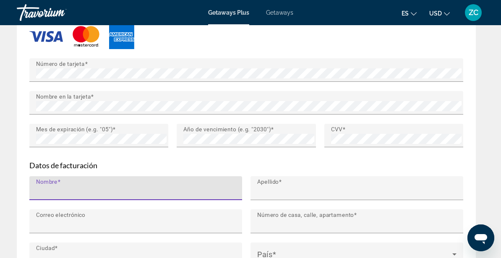
type input "*****"
type input "******"
type input "**********"
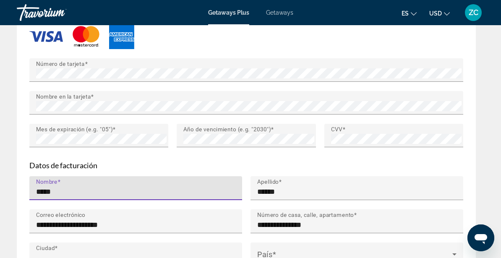
type input "**********"
type input "*******"
type input "*****"
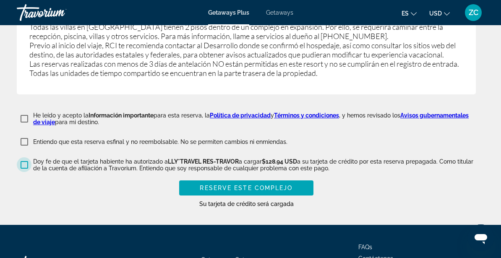
scroll to position [1877, 0]
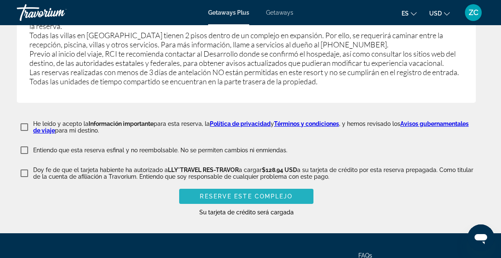
click at [253, 193] on span "Reserve este complejo" at bounding box center [246, 196] width 93 height 7
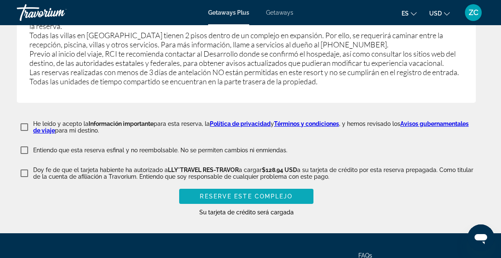
scroll to position [1147, 0]
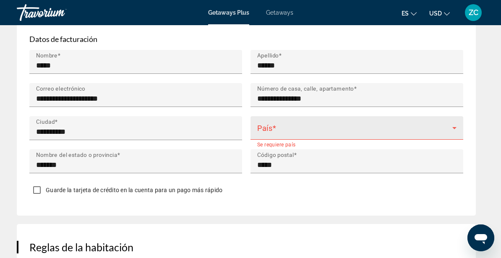
click at [292, 123] on div "País" at bounding box center [356, 127] width 199 height 23
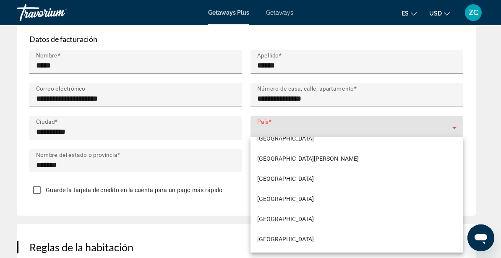
scroll to position [1339, 0]
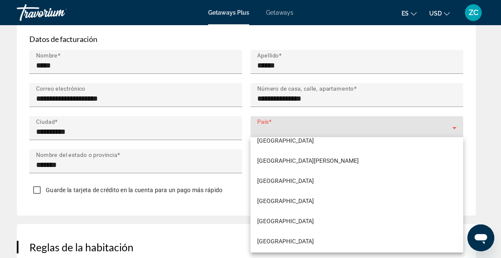
click at [455, 122] on div at bounding box center [250, 129] width 501 height 258
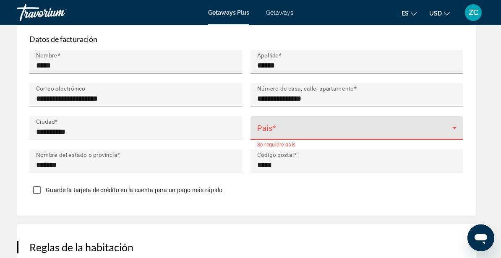
click at [351, 126] on span "Main content" at bounding box center [354, 131] width 195 height 10
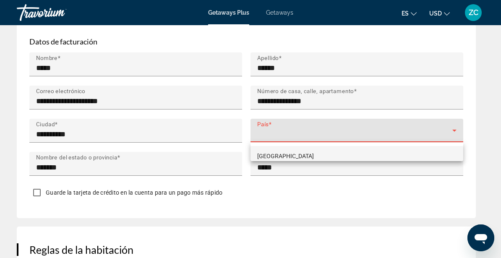
scroll to position [1151, 0]
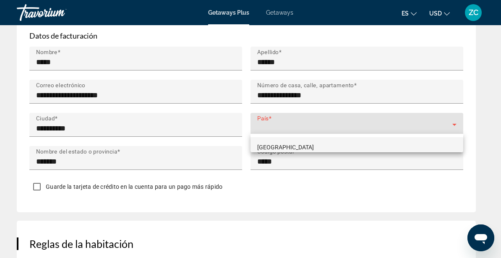
click at [294, 125] on div at bounding box center [250, 129] width 501 height 258
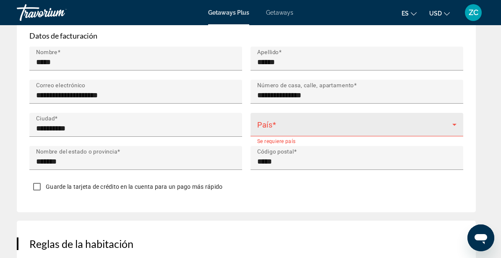
click at [294, 126] on span "Main content" at bounding box center [354, 128] width 195 height 10
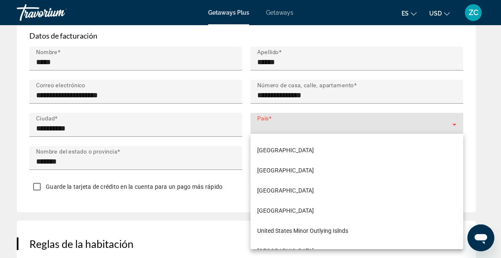
scroll to position [4810, 0]
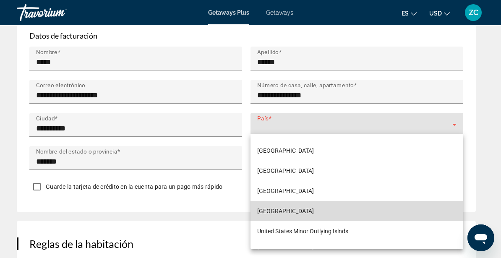
click at [312, 210] on span "[GEOGRAPHIC_DATA]" at bounding box center [285, 211] width 57 height 10
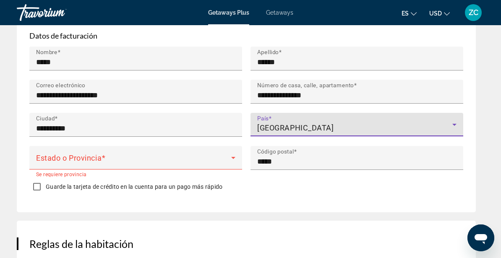
click at [454, 120] on icon "Main content" at bounding box center [454, 125] width 10 height 10
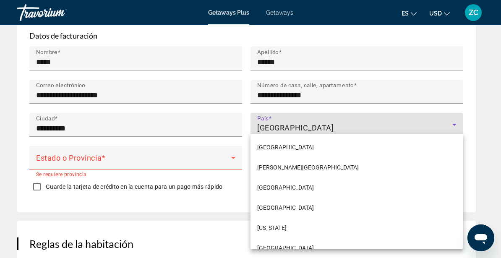
scroll to position [4782, 0]
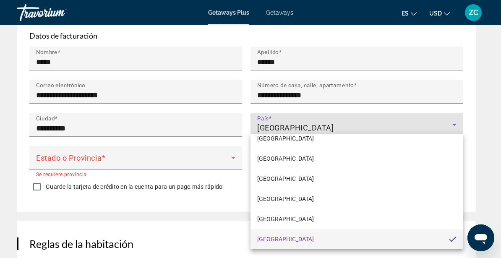
click at [105, 154] on div at bounding box center [250, 129] width 501 height 258
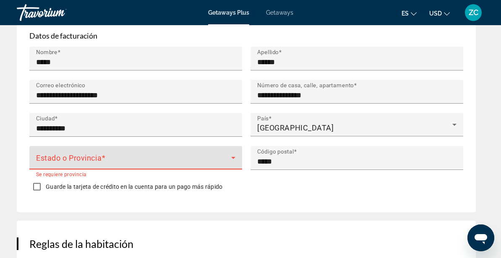
click at [126, 156] on span "Main content" at bounding box center [133, 161] width 195 height 10
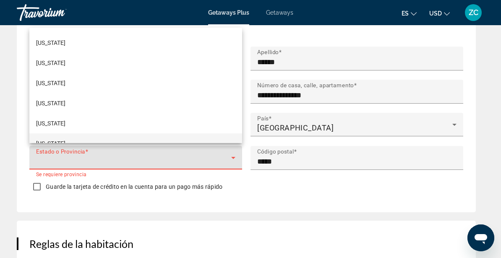
scroll to position [115, 0]
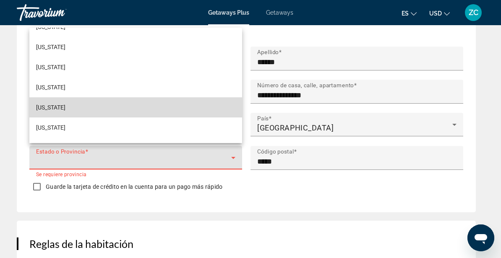
click at [42, 110] on span "[US_STATE]" at bounding box center [50, 107] width 29 height 10
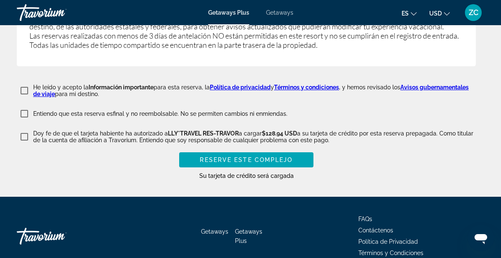
scroll to position [1941, 0]
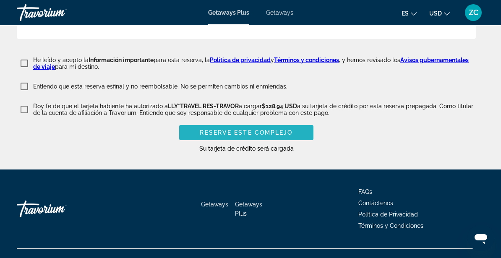
click at [204, 129] on span "Reserve este complejo" at bounding box center [246, 132] width 93 height 7
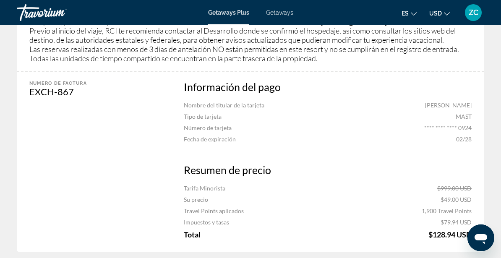
scroll to position [674, 0]
